Goal: Communication & Community: Answer question/provide support

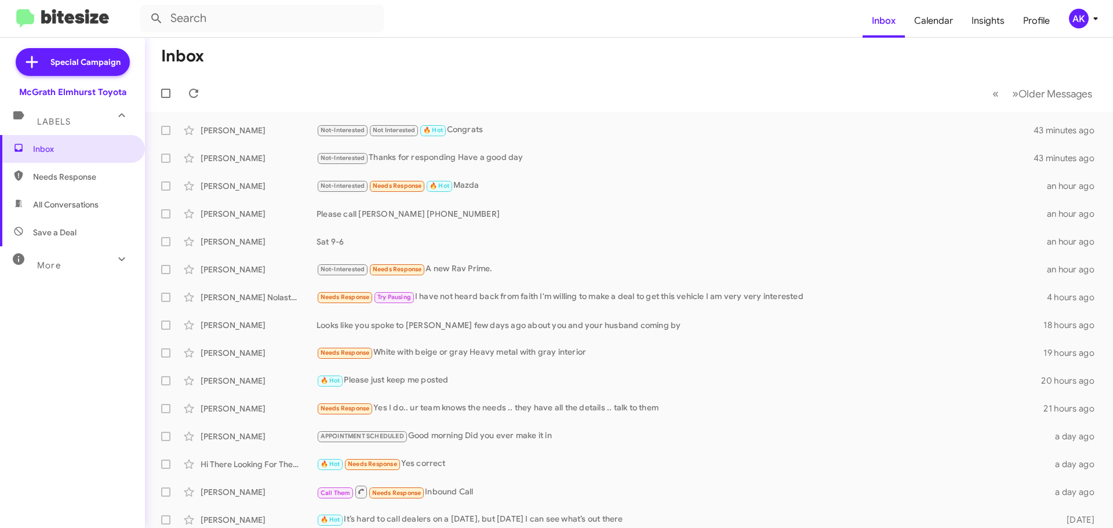
click at [68, 170] on span "Needs Response" at bounding box center [72, 177] width 145 height 28
type input "in:needs-response"
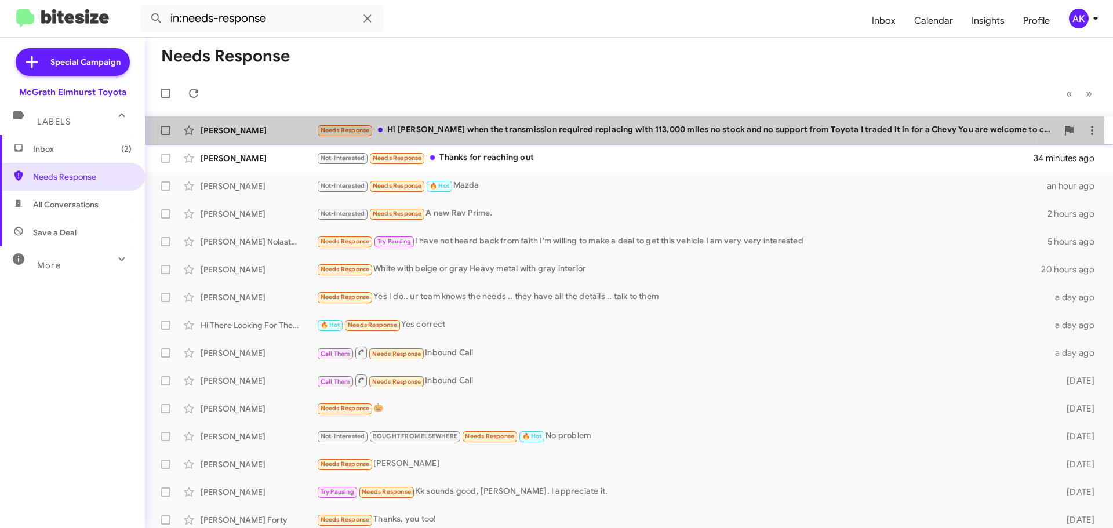
click at [555, 134] on div "Needs Response Hi [PERSON_NAME] when the transmission required replacing with 1…" at bounding box center [686, 129] width 741 height 13
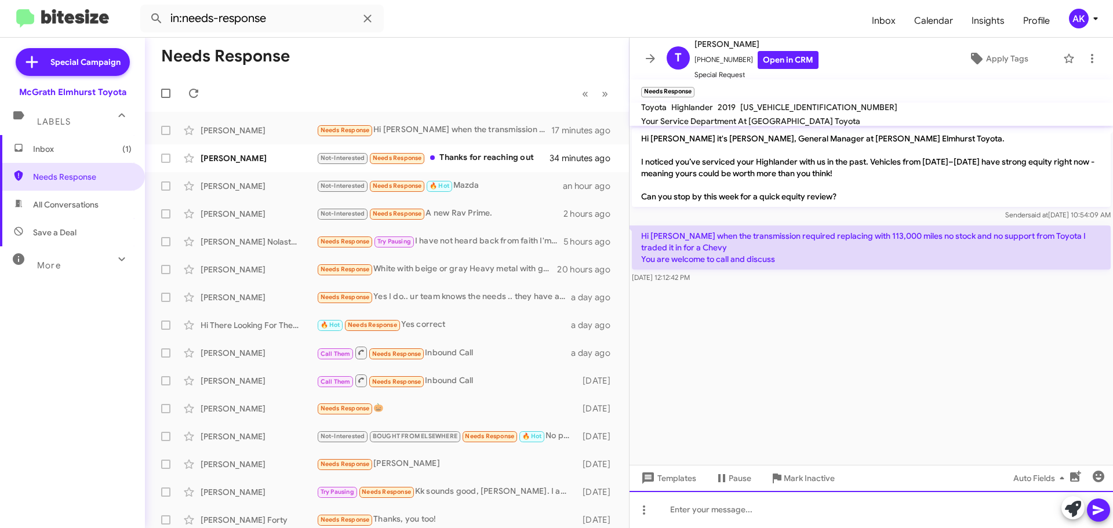
click at [701, 518] on div at bounding box center [870, 509] width 483 height 37
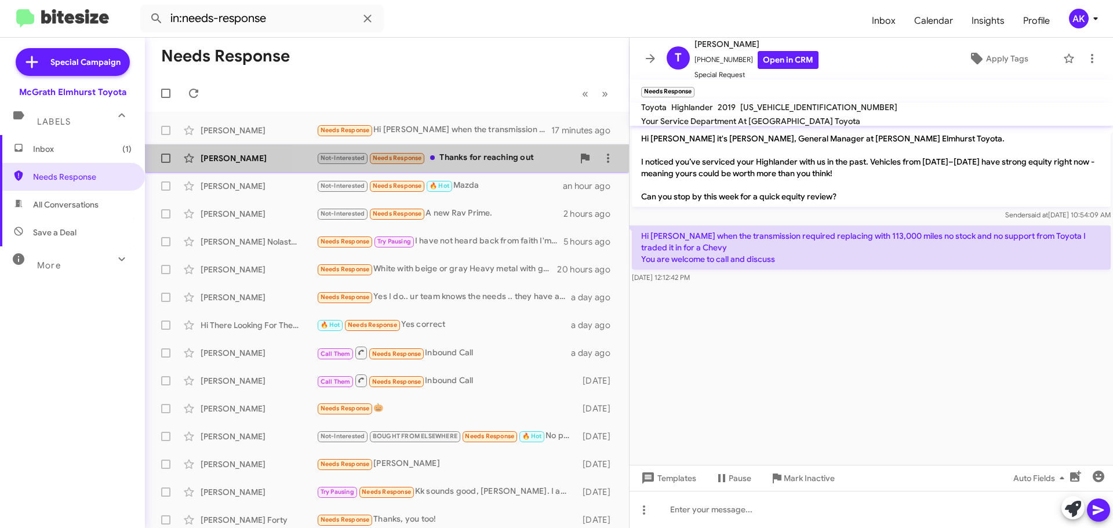
click at [489, 152] on div "Not-Interested Needs Response Thanks for reaching out" at bounding box center [444, 157] width 257 height 13
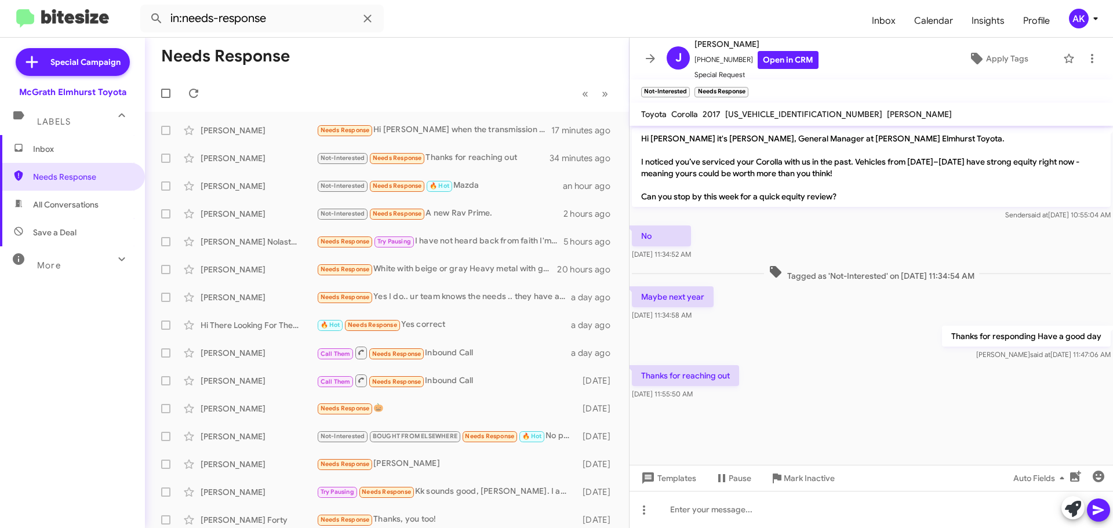
click at [54, 146] on span "Inbox" at bounding box center [82, 149] width 99 height 12
